Goal: Information Seeking & Learning: Learn about a topic

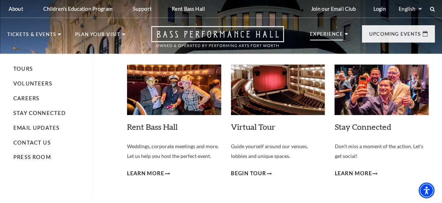
click at [320, 32] on p "Experience" at bounding box center [326, 36] width 33 height 9
click at [44, 83] on link "Volunteers" at bounding box center [32, 84] width 39 height 6
click at [325, 32] on p "Experience" at bounding box center [326, 36] width 33 height 9
click at [39, 83] on link "Volunteers" at bounding box center [32, 84] width 39 height 6
